Goal: Use online tool/utility: Utilize a website feature to perform a specific function

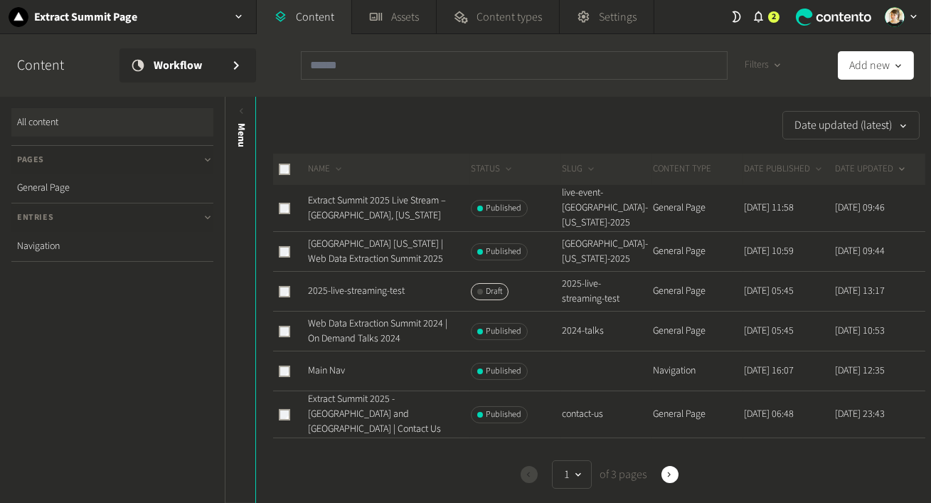
click at [199, 66] on span "Workflow" at bounding box center [186, 65] width 65 height 17
click at [220, 30] on div "Extract Summit Page" at bounding box center [128, 16] width 256 height 33
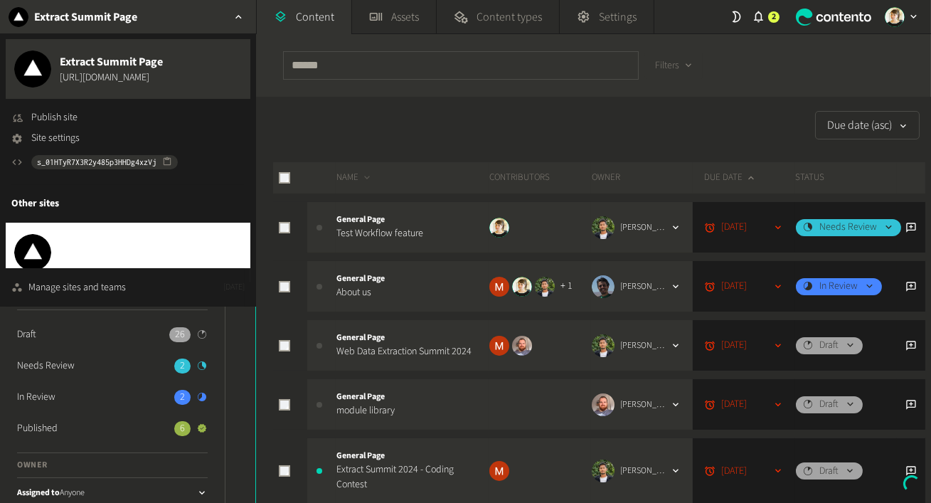
click at [130, 260] on span "https://dev.zyte.com" at bounding box center [105, 260] width 90 height 15
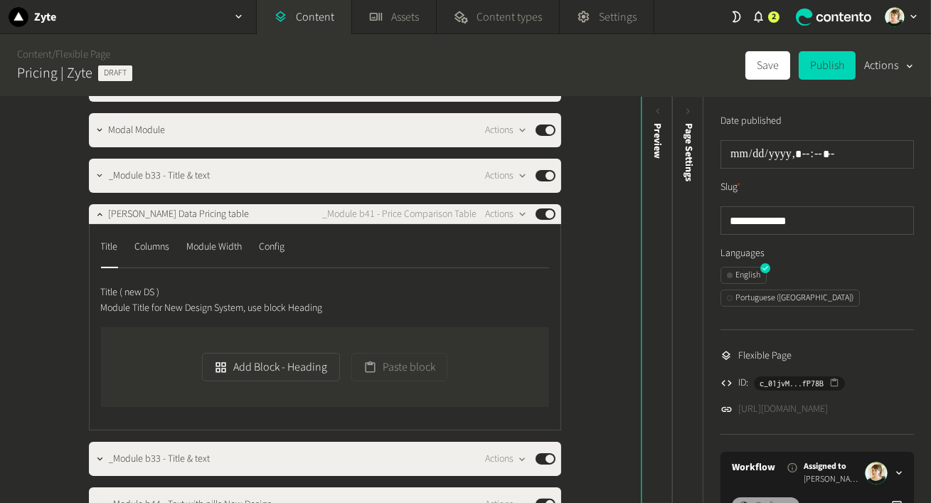
scroll to position [891, 0]
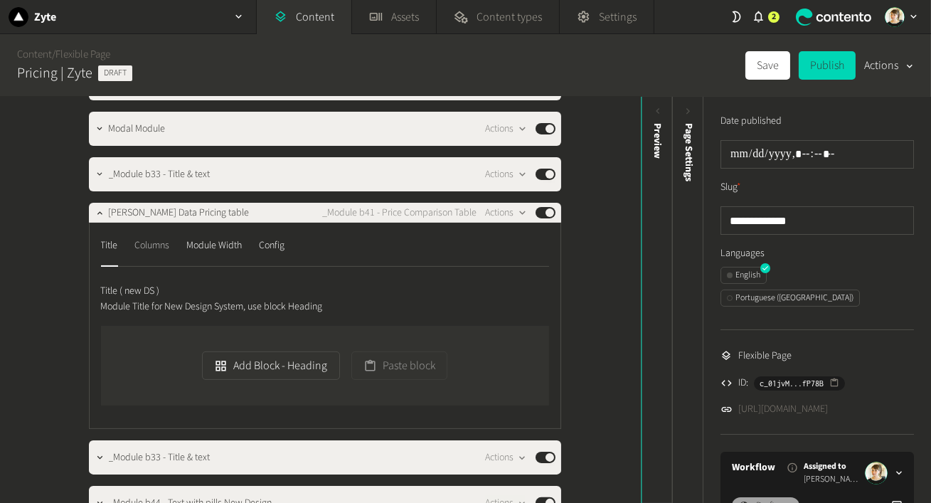
click at [164, 248] on div "Columns" at bounding box center [152, 245] width 35 height 23
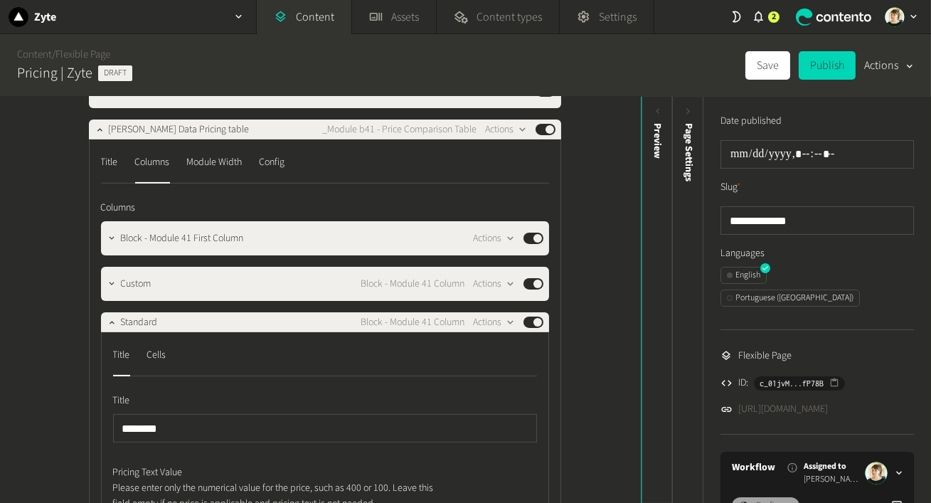
scroll to position [975, 0]
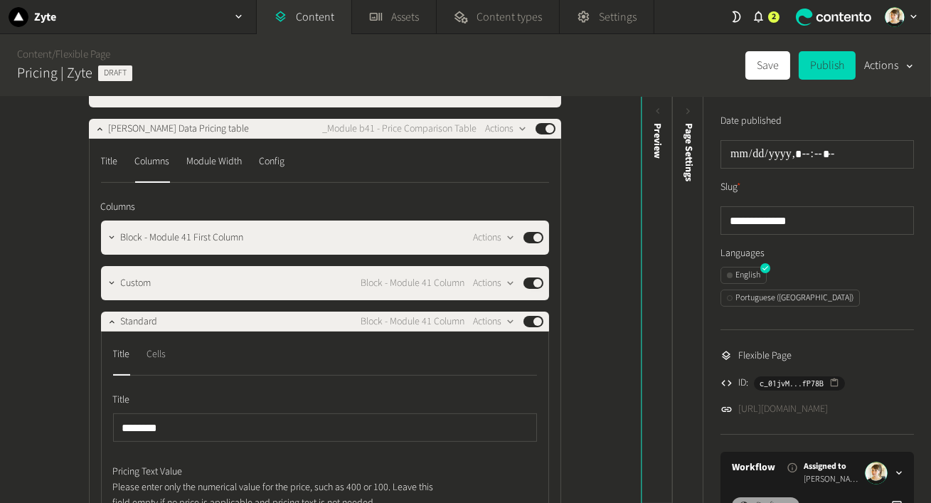
click at [158, 359] on div "Cells" at bounding box center [156, 354] width 19 height 23
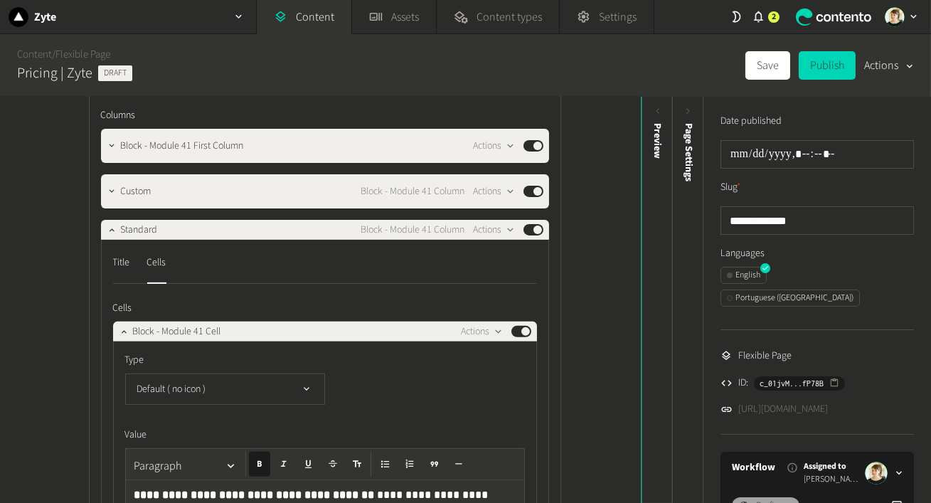
scroll to position [1117, 0]
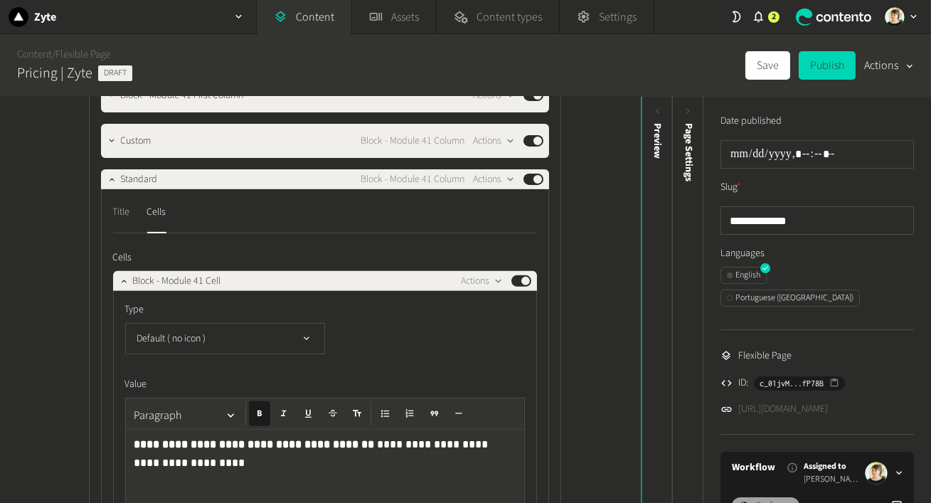
click at [119, 212] on div "Title" at bounding box center [121, 212] width 17 height 23
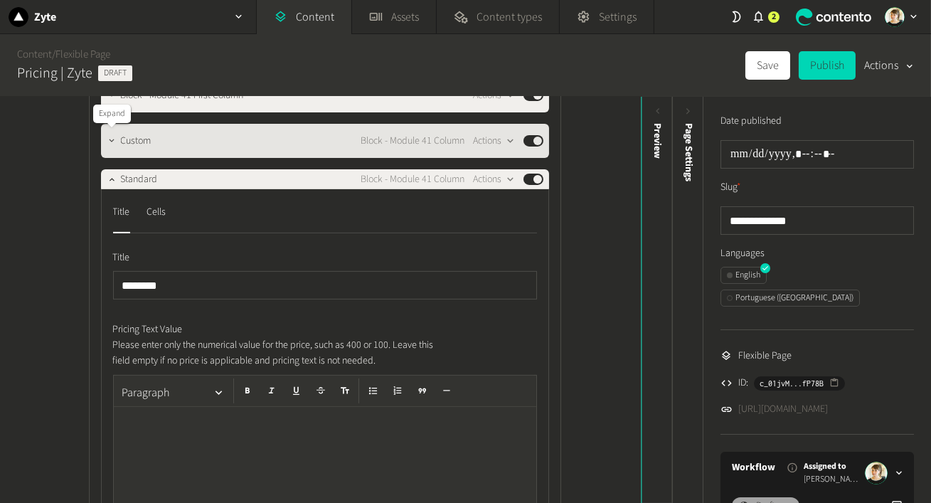
click at [112, 143] on icon "button" at bounding box center [112, 141] width 10 height 10
